Goal: Task Accomplishment & Management: Use online tool/utility

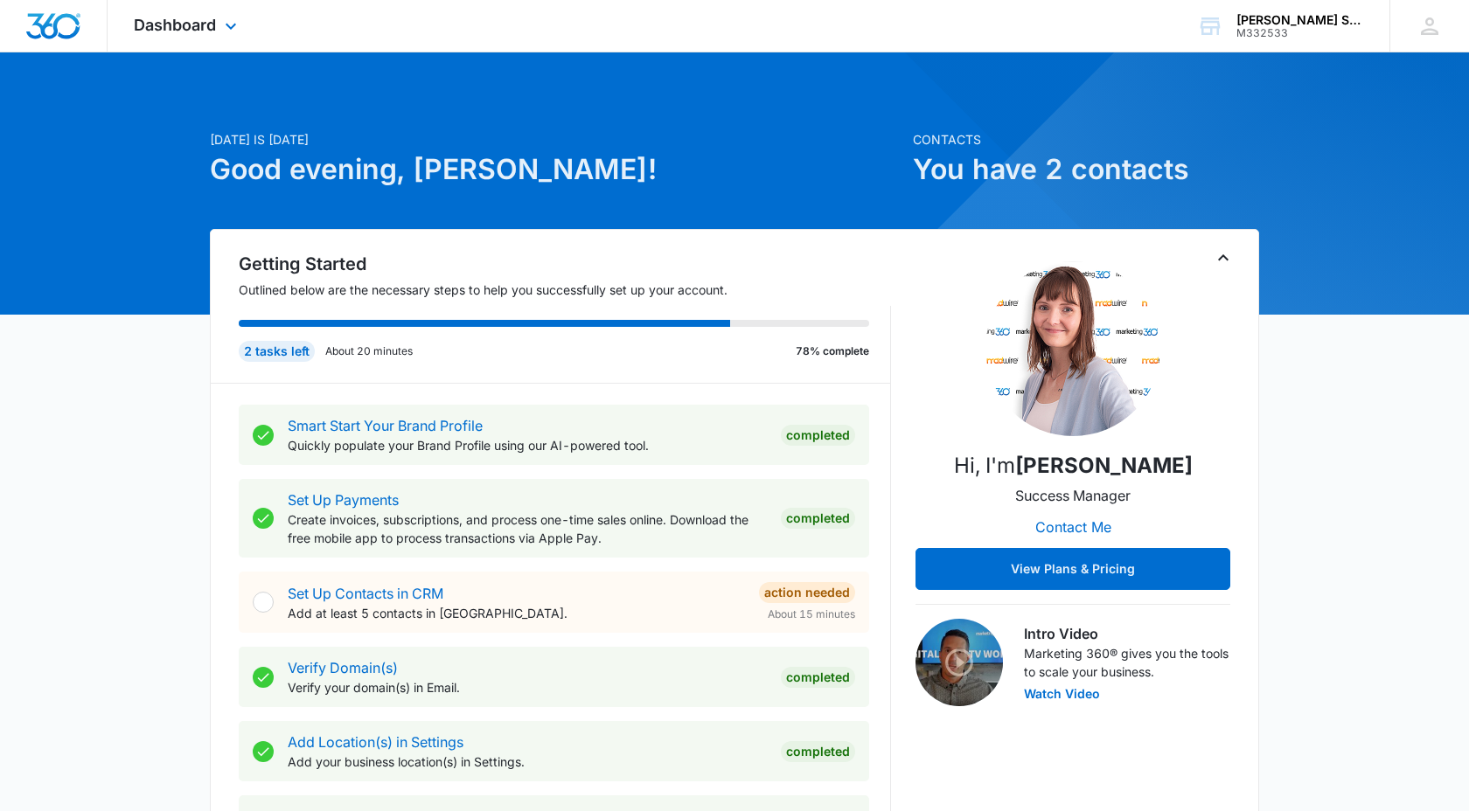
click at [217, 22] on div "Dashboard Apps Reputation Websites Forms CRM Email Social Payments POS Content …" at bounding box center [188, 26] width 160 height 52
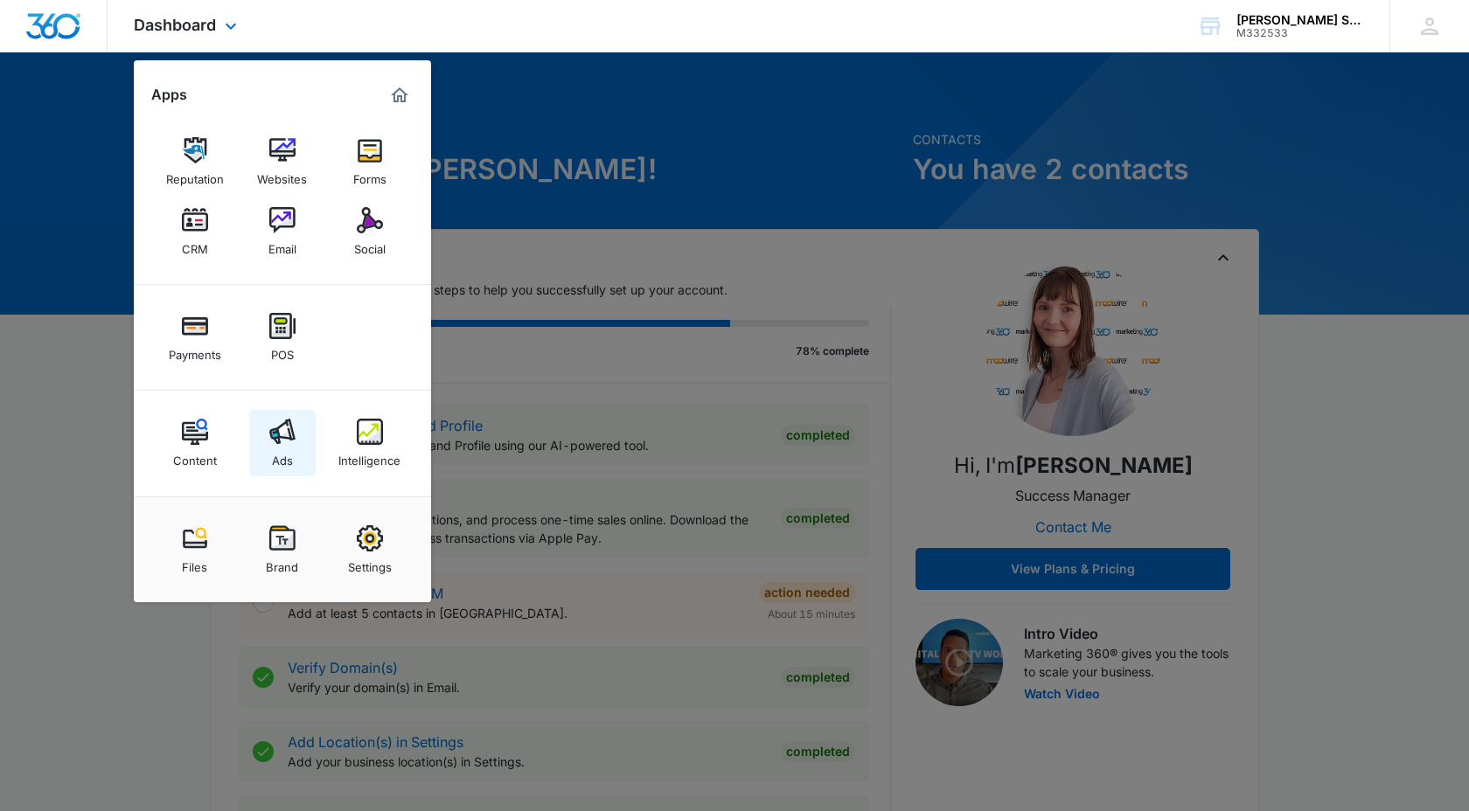
click at [286, 437] on img at bounding box center [282, 432] width 26 height 26
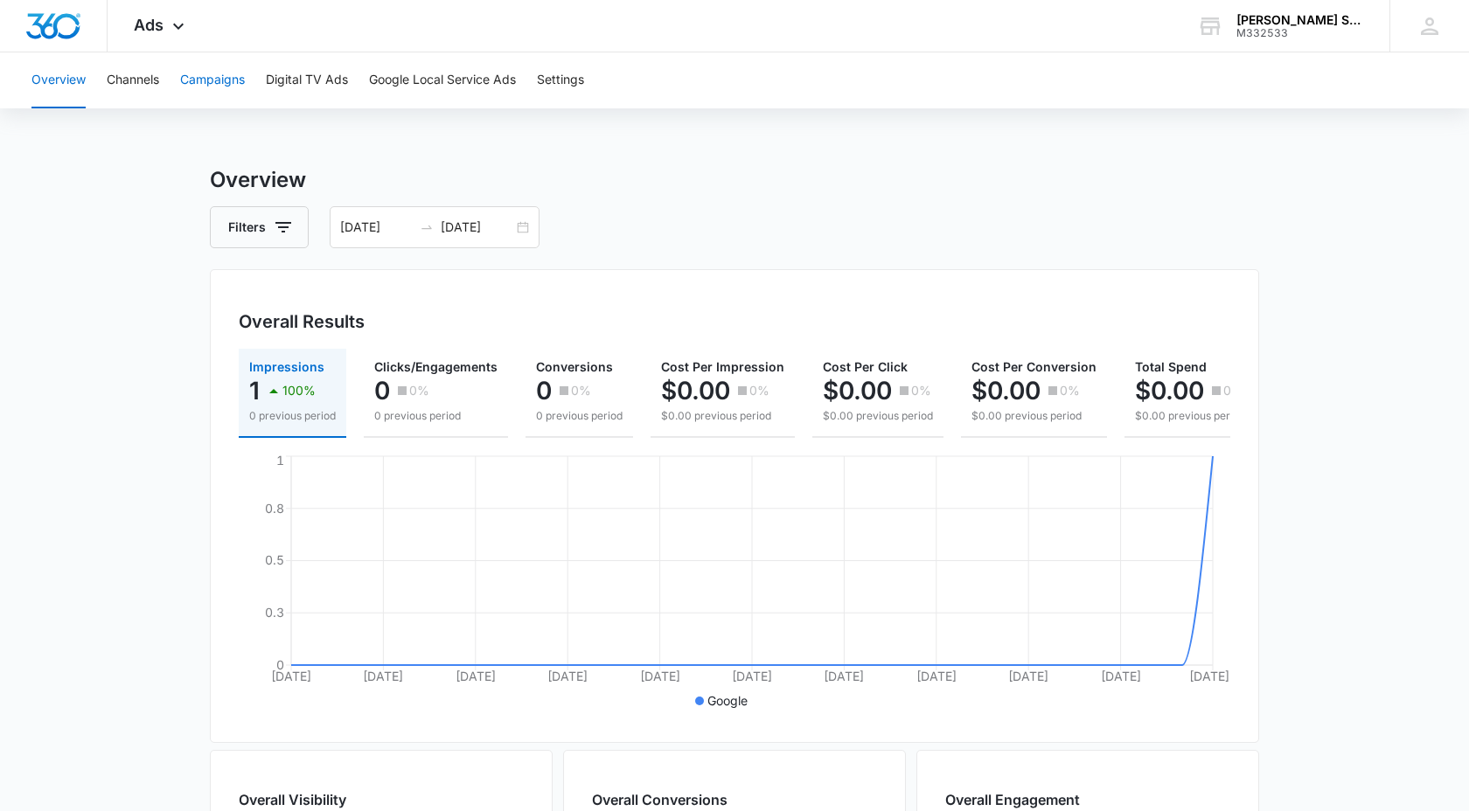
click at [203, 74] on button "Campaigns" at bounding box center [212, 80] width 65 height 56
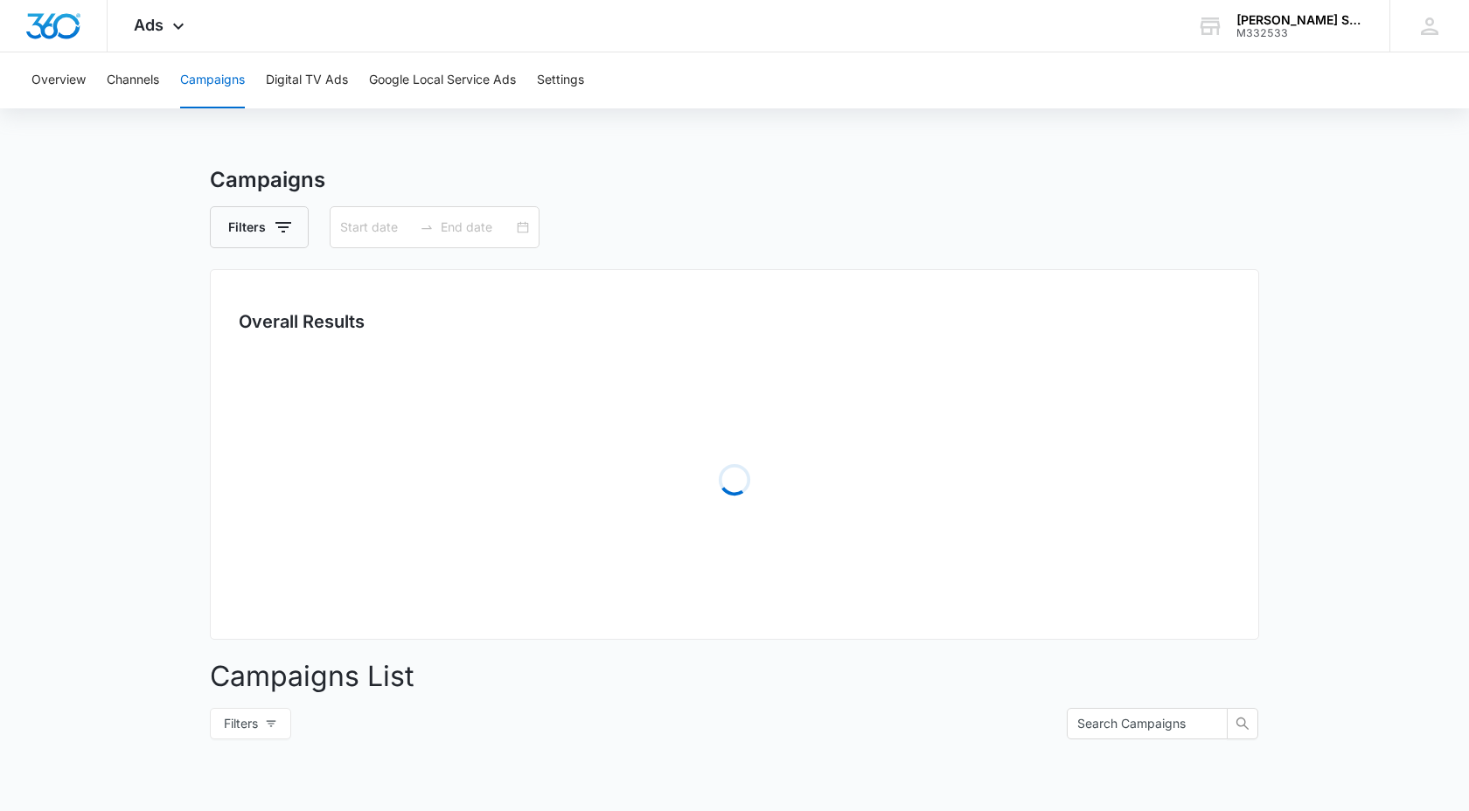
type input "[DATE]"
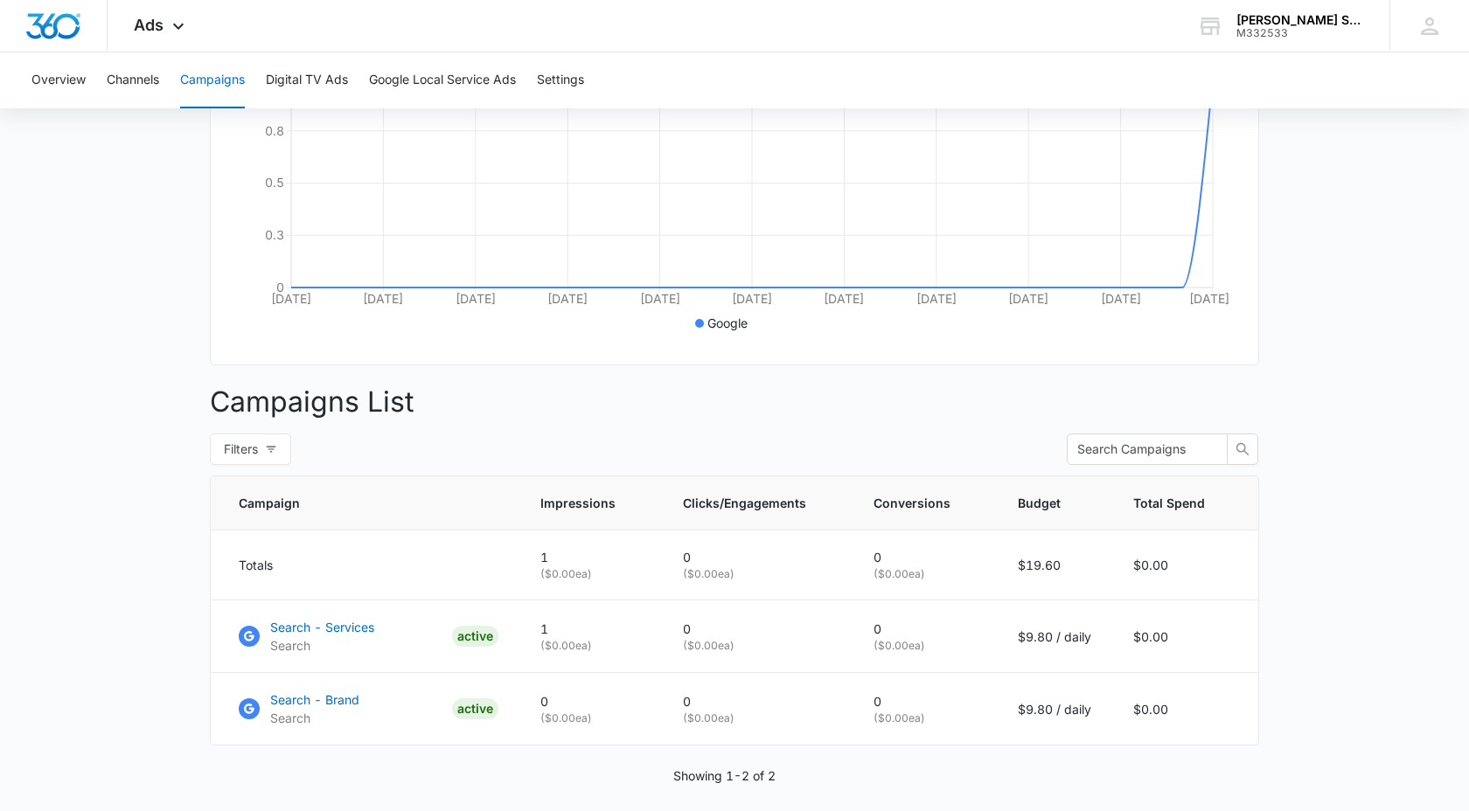
scroll to position [435, 0]
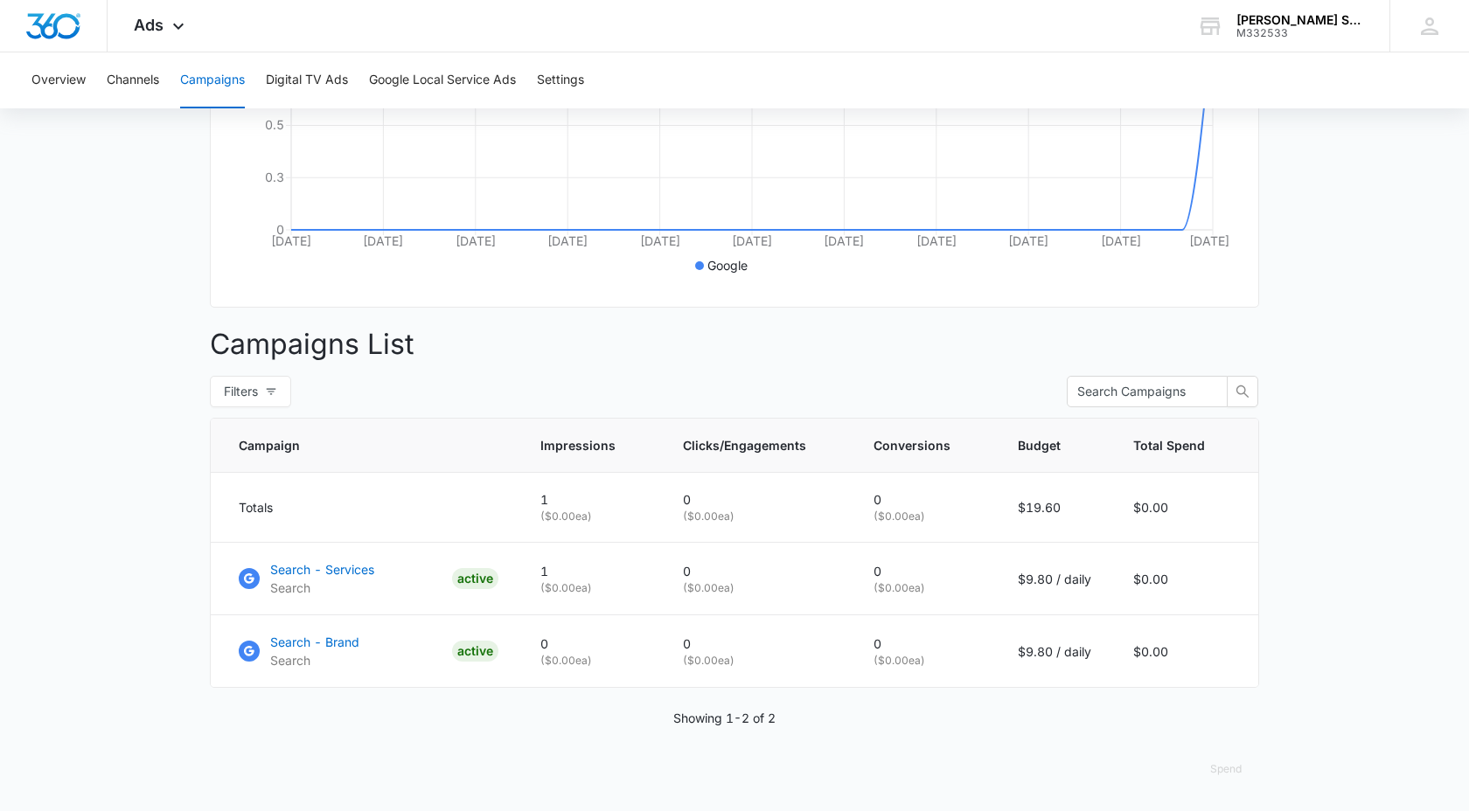
click at [1410, 270] on main "Campaigns Filters 08/11/2025 09/10/2025 Overall Results Impressions 1 100% 0 pr…" at bounding box center [734, 270] width 1469 height 1082
click at [550, 583] on p "( $0.00 ea)" at bounding box center [590, 588] width 101 height 16
click at [299, 566] on p "Search - Services" at bounding box center [322, 569] width 104 height 18
